Goal: Information Seeking & Learning: Check status

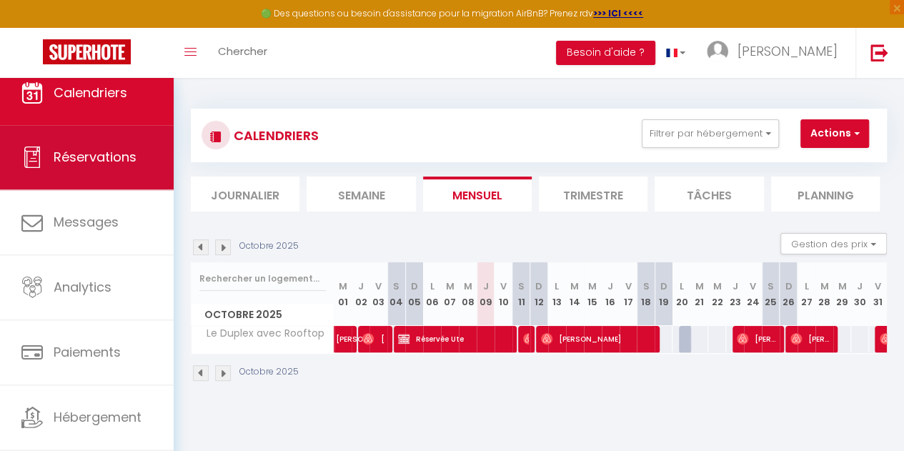
click at [71, 160] on span "Réservations" at bounding box center [95, 157] width 83 height 18
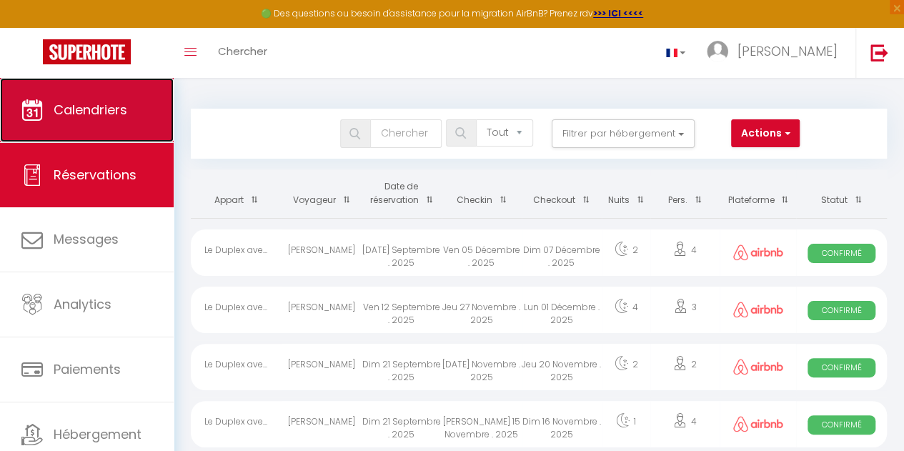
click at [77, 114] on span "Calendriers" at bounding box center [91, 110] width 74 height 18
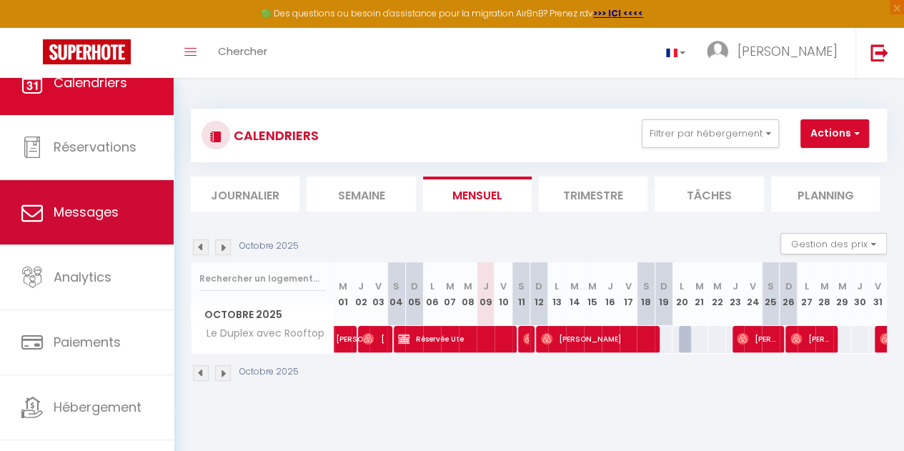
scroll to position [49, 0]
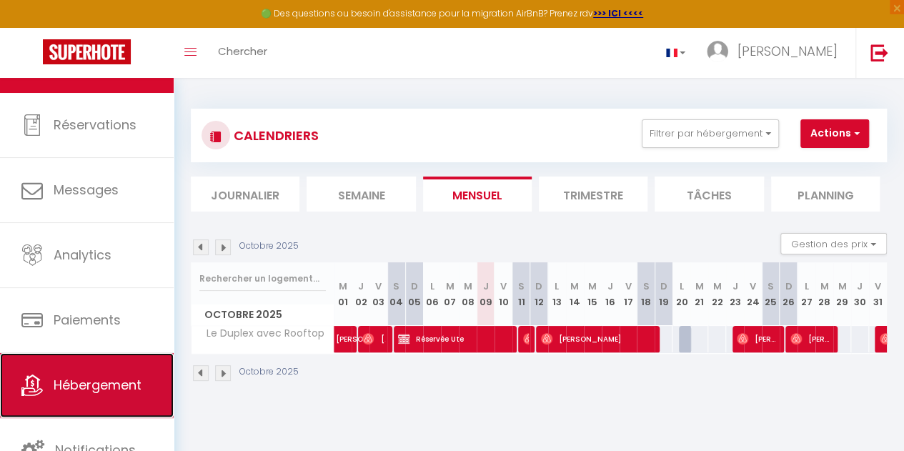
click at [59, 374] on link "Hébergement" at bounding box center [87, 385] width 174 height 64
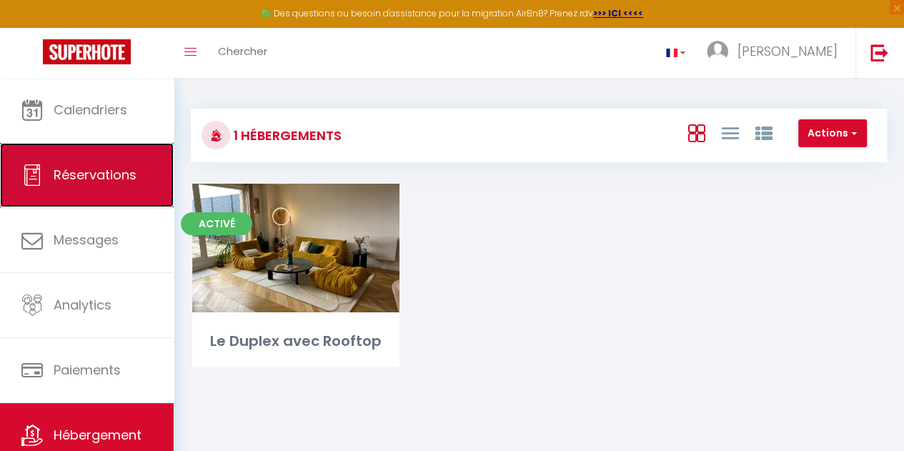
click at [81, 178] on span "Réservations" at bounding box center [95, 175] width 83 height 18
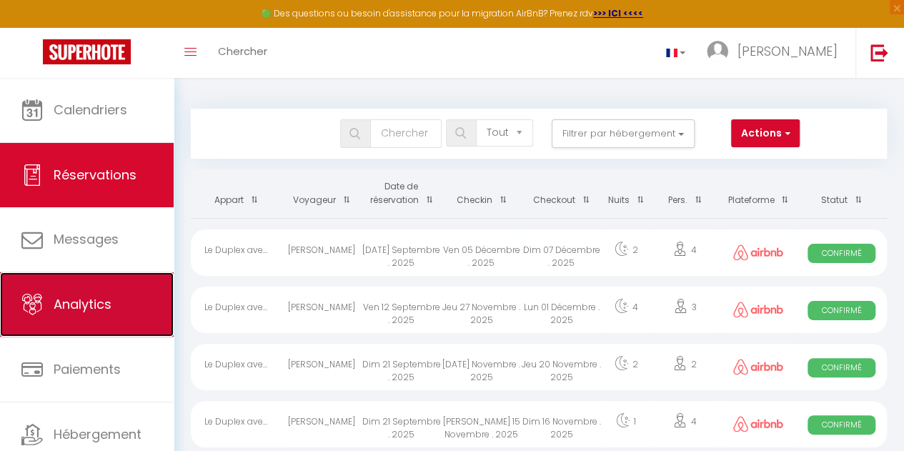
click at [66, 294] on link "Analytics" at bounding box center [87, 304] width 174 height 64
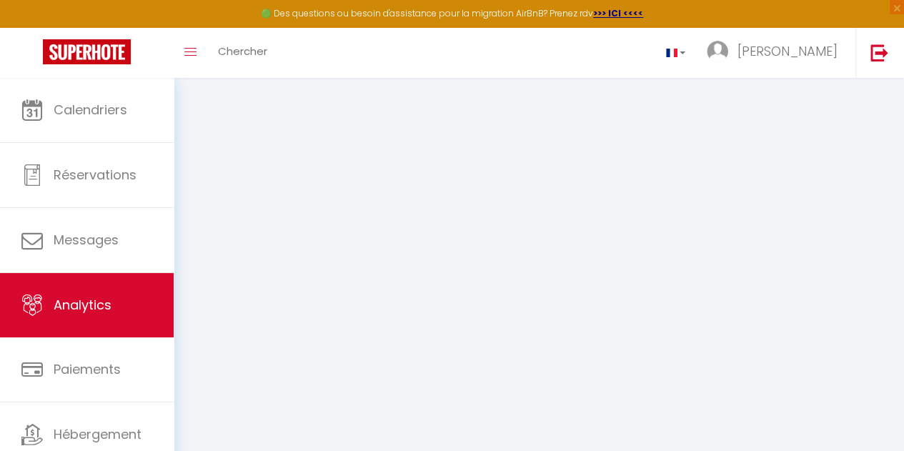
select select "2025"
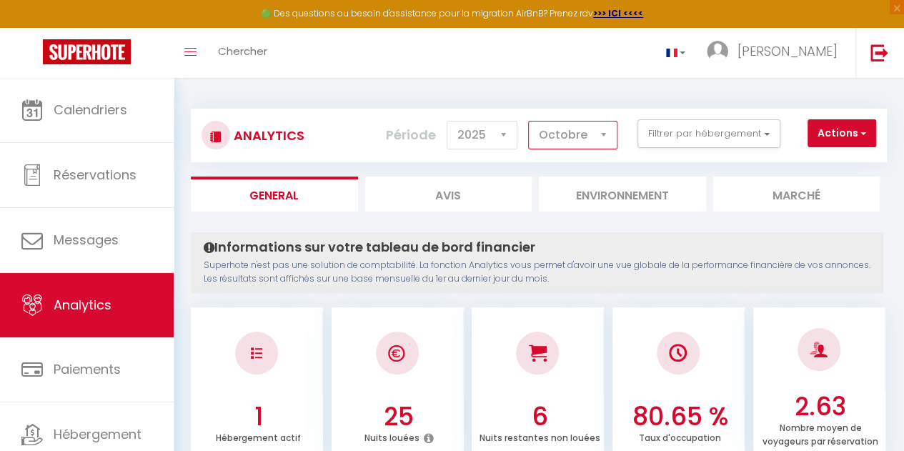
click at [599, 129] on select "[PERSON_NAME] Mars [PERSON_NAME] Juin Juillet Août Septembre Octobre Novembre D…" at bounding box center [572, 135] width 89 height 29
select select "9"
click at [530, 121] on select "[PERSON_NAME] Mars [PERSON_NAME] Juin Juillet Août Septembre Octobre Novembre D…" at bounding box center [572, 135] width 89 height 29
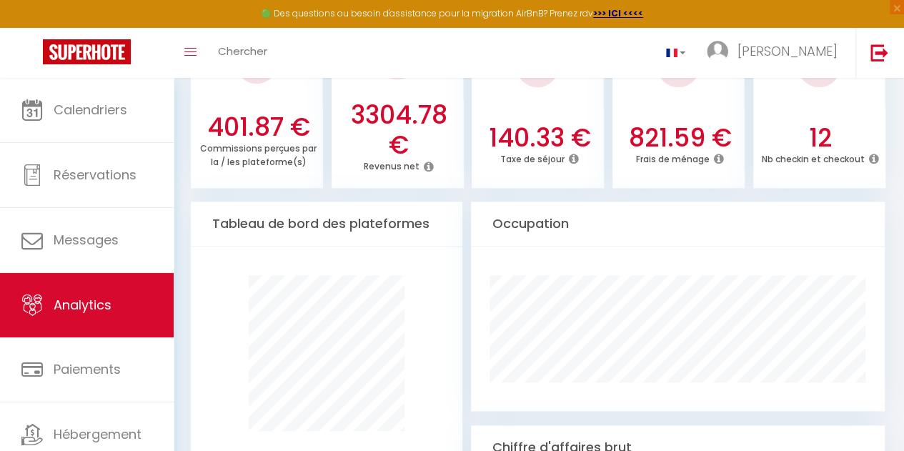
scroll to position [572, 0]
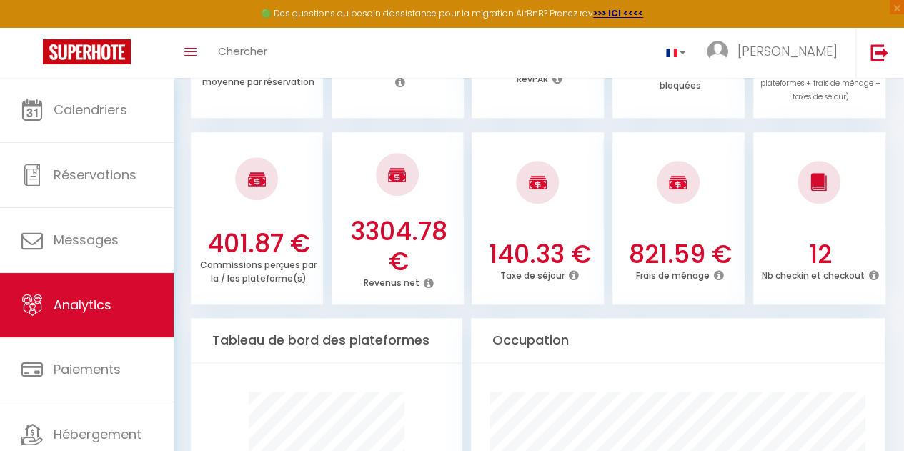
click at [429, 283] on icon at bounding box center [429, 282] width 10 height 11
click at [427, 285] on icon at bounding box center [429, 282] width 10 height 11
click at [427, 284] on icon at bounding box center [429, 282] width 10 height 11
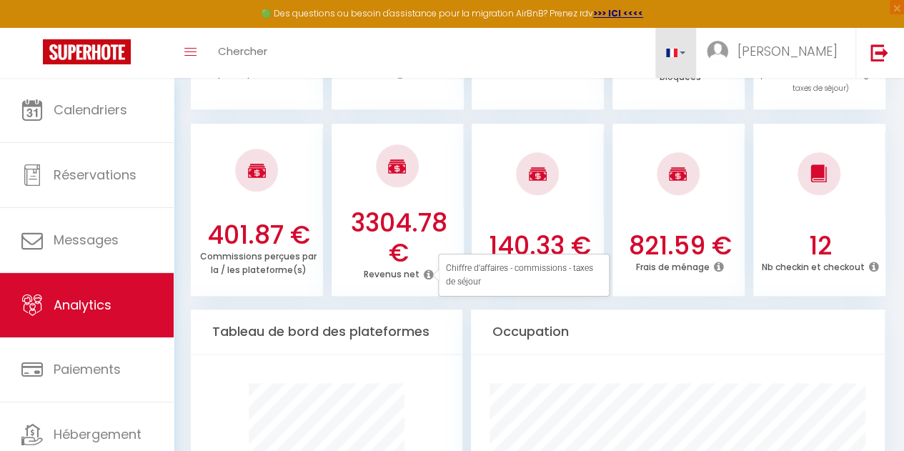
scroll to position [500, 0]
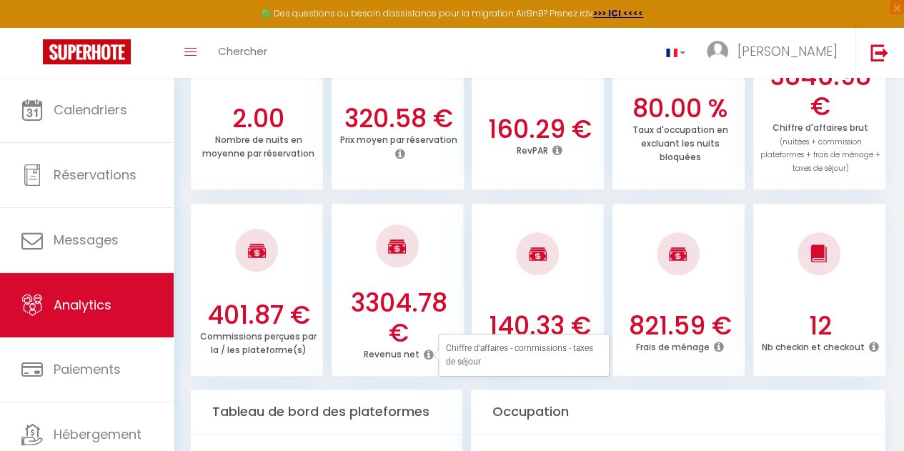
click at [585, 393] on div "Occupation" at bounding box center [678, 412] width 415 height 45
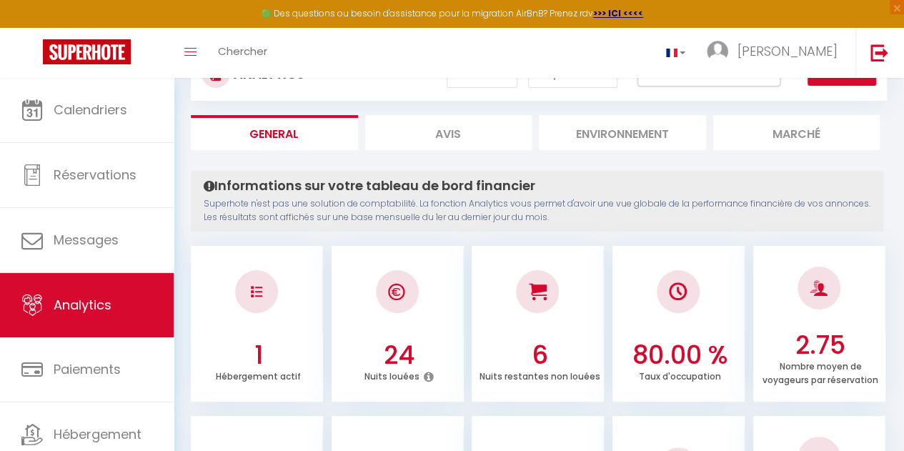
scroll to position [0, 0]
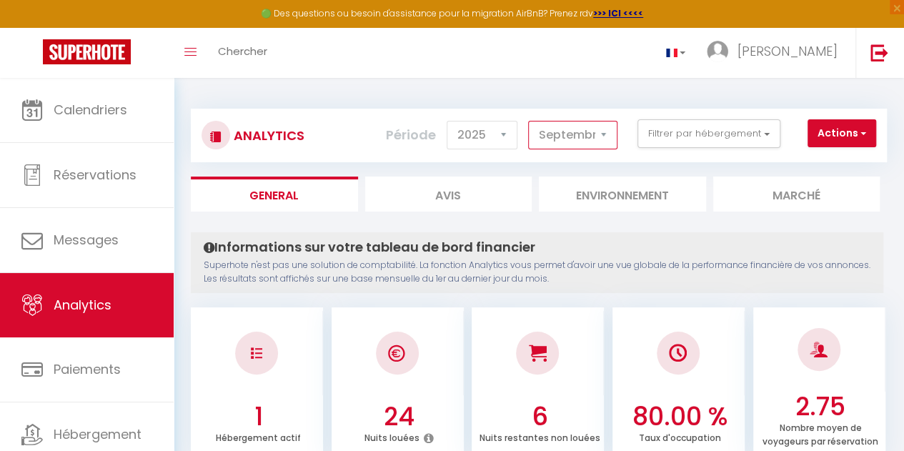
click at [600, 135] on select "[PERSON_NAME] Mars [PERSON_NAME] Juin Juillet Août Septembre Octobre Novembre D…" at bounding box center [572, 135] width 89 height 29
click at [530, 121] on select "[PERSON_NAME] Mars [PERSON_NAME] Juin Juillet Août Septembre Octobre Novembre D…" at bounding box center [572, 135] width 89 height 29
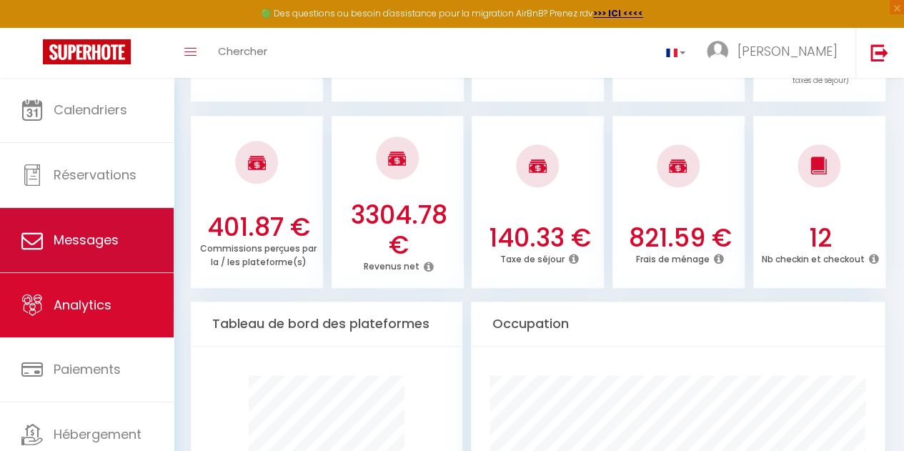
scroll to position [429, 0]
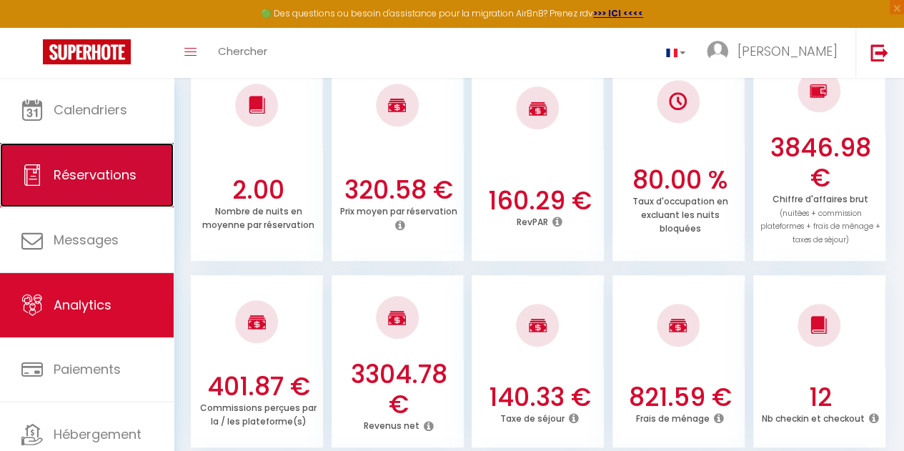
click at [74, 168] on span "Réservations" at bounding box center [95, 175] width 83 height 18
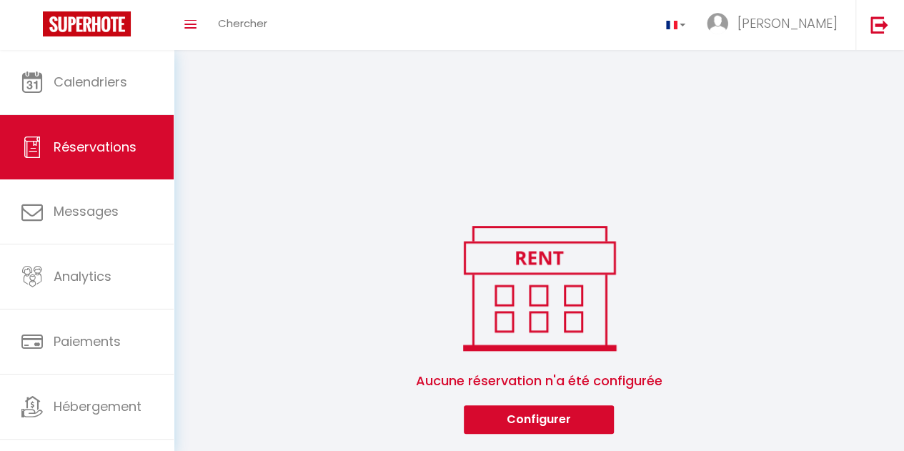
scroll to position [305, 0]
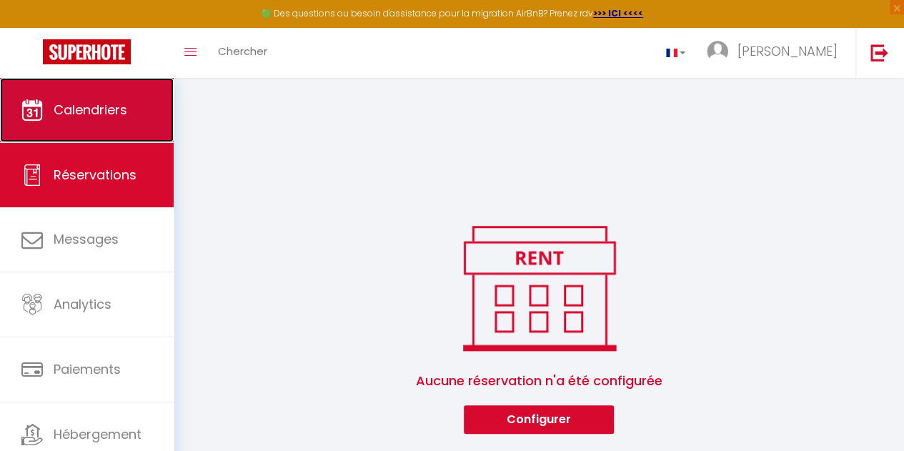
click at [79, 127] on link "Calendriers" at bounding box center [87, 110] width 174 height 64
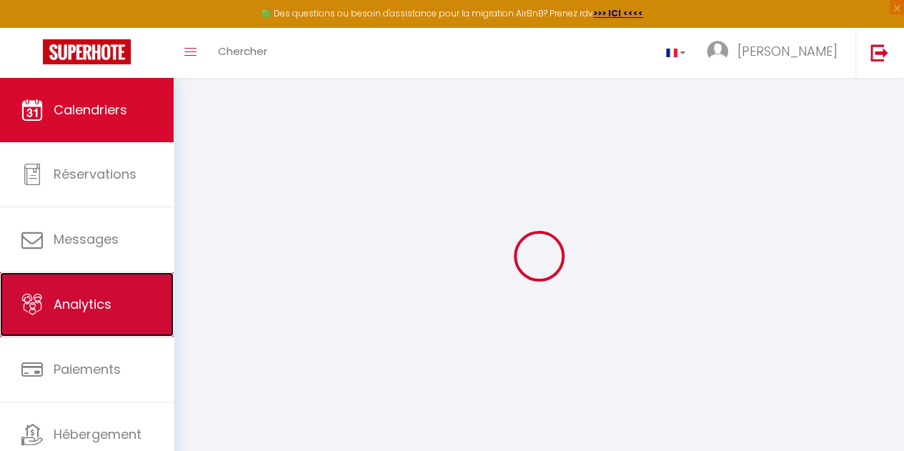
click at [65, 312] on span "Analytics" at bounding box center [83, 304] width 58 height 18
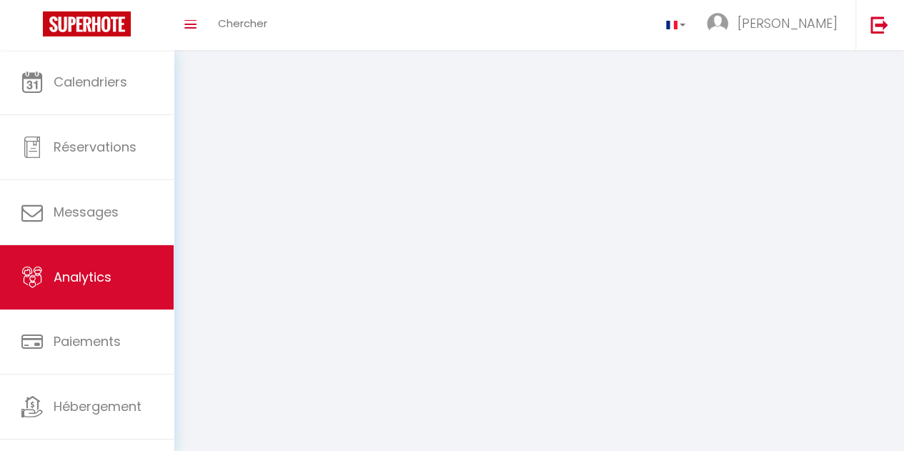
select select "2025"
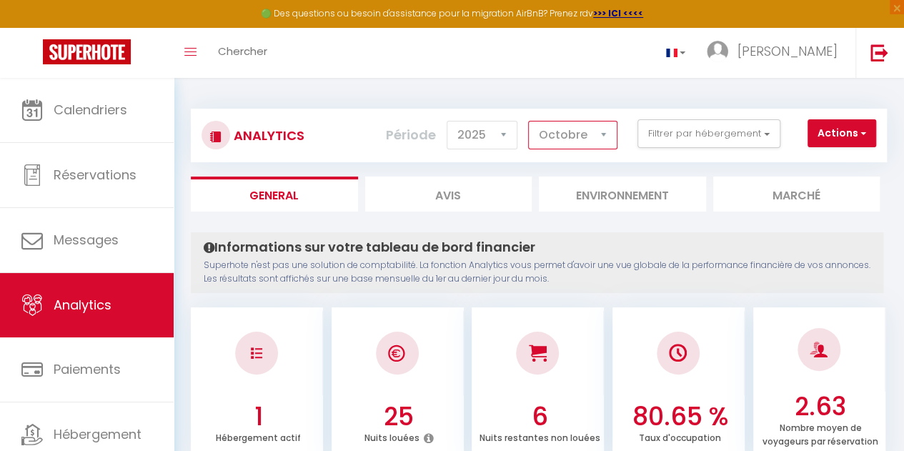
click at [602, 140] on select "[PERSON_NAME] Mars [PERSON_NAME] Juin Juillet Août Septembre Octobre Novembre D…" at bounding box center [572, 135] width 89 height 29
click at [530, 121] on select "[PERSON_NAME] Mars [PERSON_NAME] Juin Juillet Août Septembre Octobre Novembre D…" at bounding box center [572, 135] width 89 height 29
click at [613, 131] on select "[PERSON_NAME] Mars [PERSON_NAME] Juin Juillet Août Septembre Octobre Novembre D…" at bounding box center [572, 135] width 89 height 29
select select "7"
click at [530, 121] on select "[PERSON_NAME] Mars [PERSON_NAME] Juin Juillet Août Septembre Octobre Novembre D…" at bounding box center [572, 135] width 89 height 29
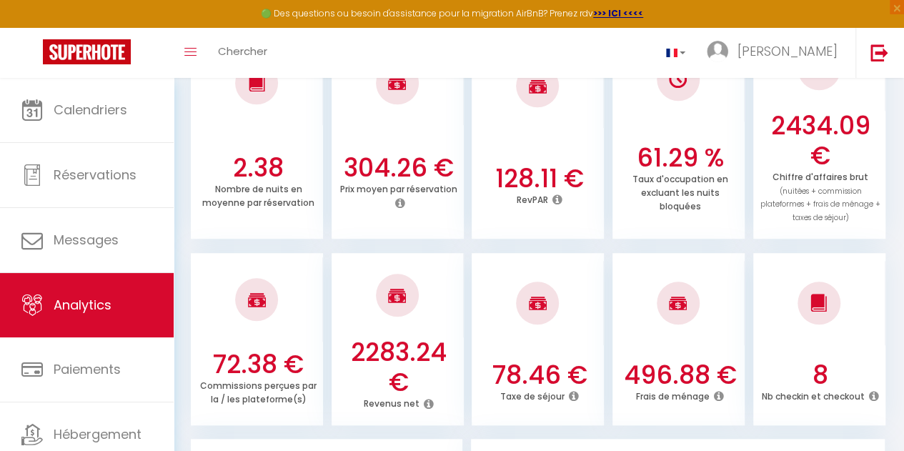
scroll to position [572, 0]
